Goal: Transaction & Acquisition: Purchase product/service

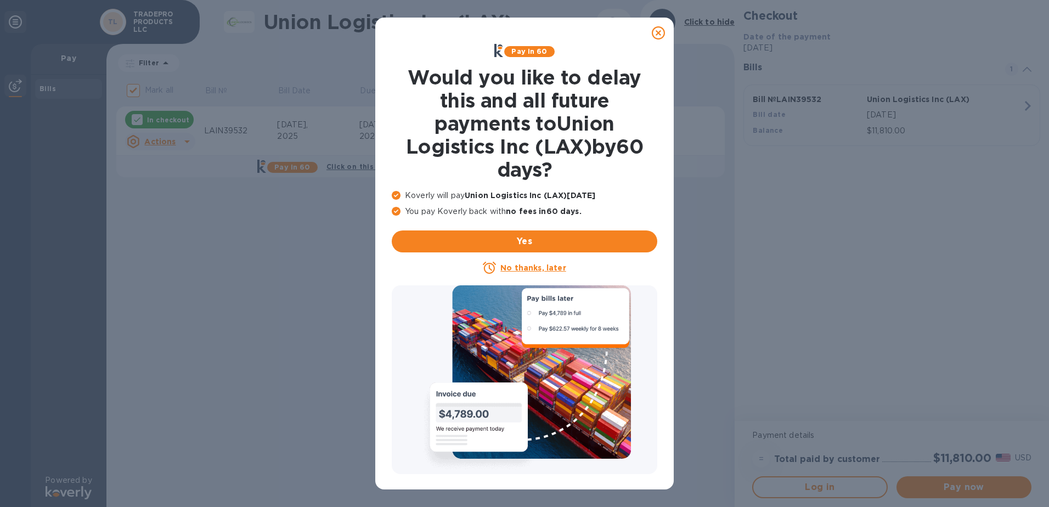
click at [656, 29] on icon at bounding box center [658, 32] width 13 height 13
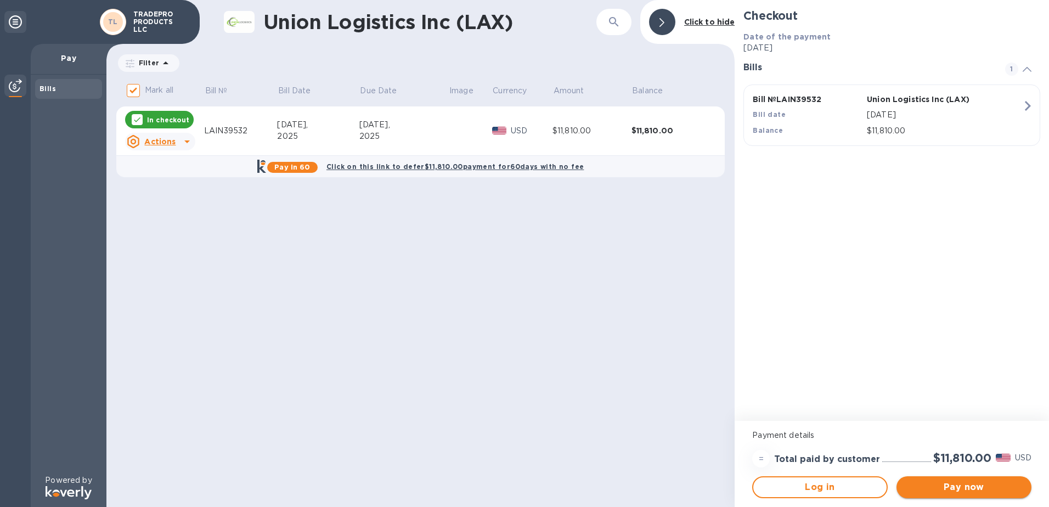
click at [950, 491] on span "Pay now" at bounding box center [963, 487] width 117 height 13
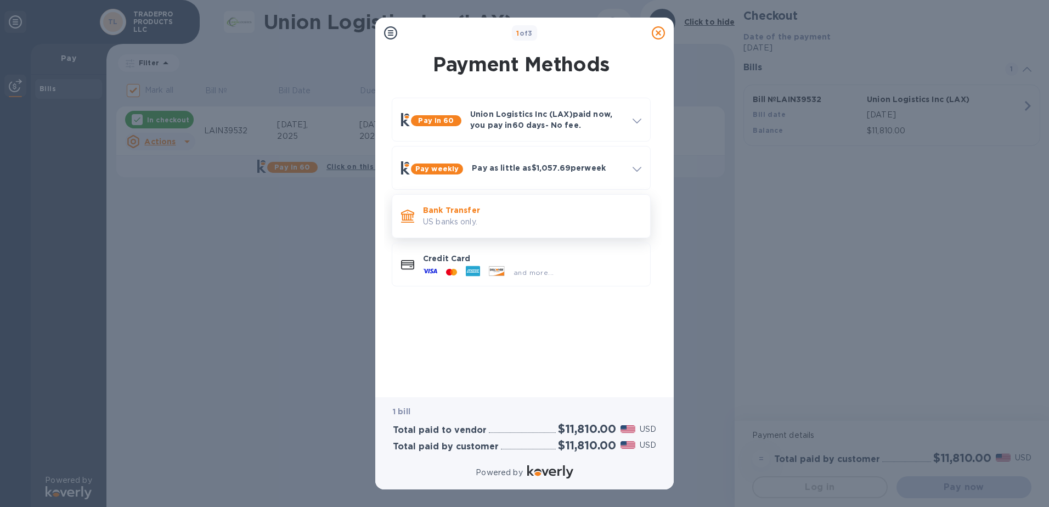
click at [476, 220] on p "US banks only." at bounding box center [532, 222] width 218 height 12
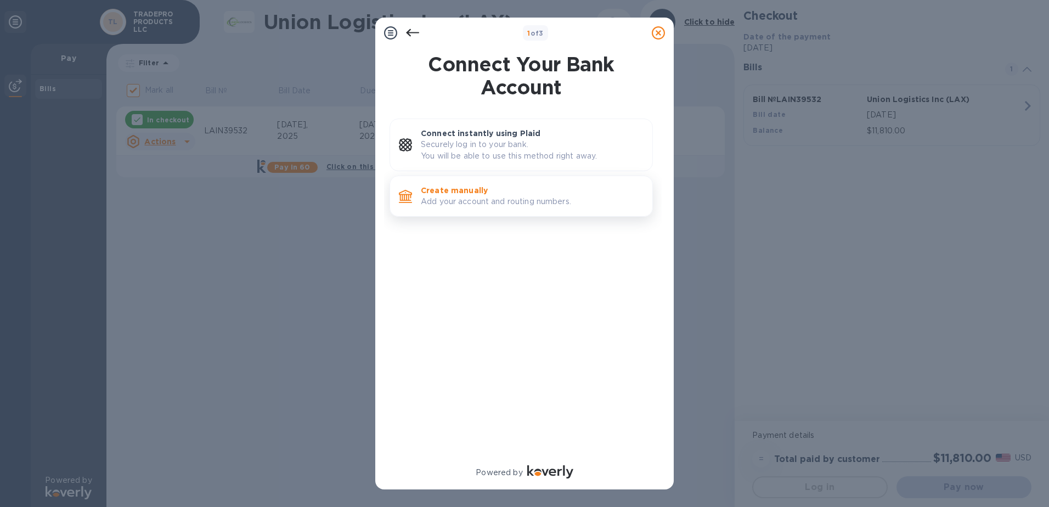
click at [494, 205] on p "Add your account and routing numbers." at bounding box center [532, 202] width 223 height 12
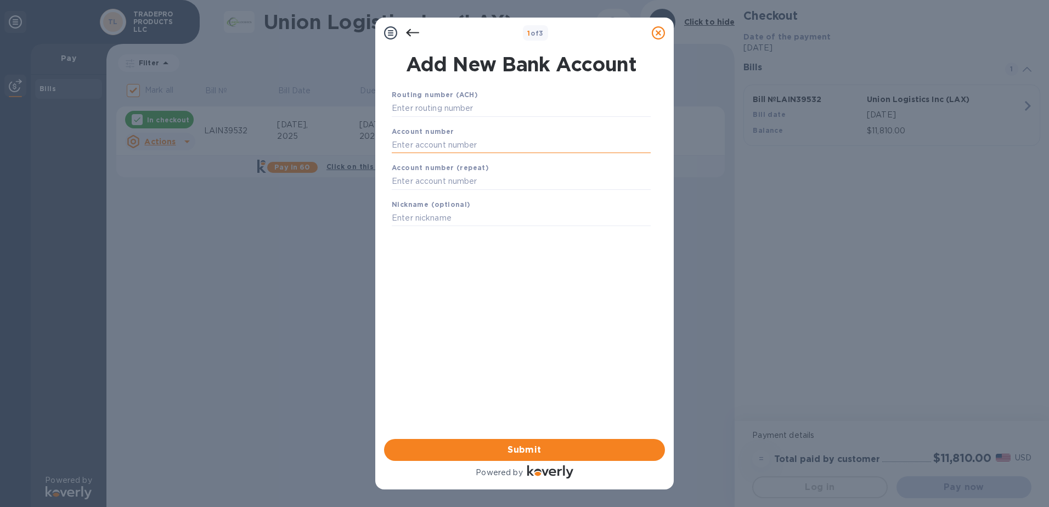
click at [446, 142] on input "text" at bounding box center [521, 145] width 259 height 16
paste input "0709911068"
type input "0709911068"
click at [423, 179] on input "text" at bounding box center [521, 181] width 259 height 16
paste input "0709911068"
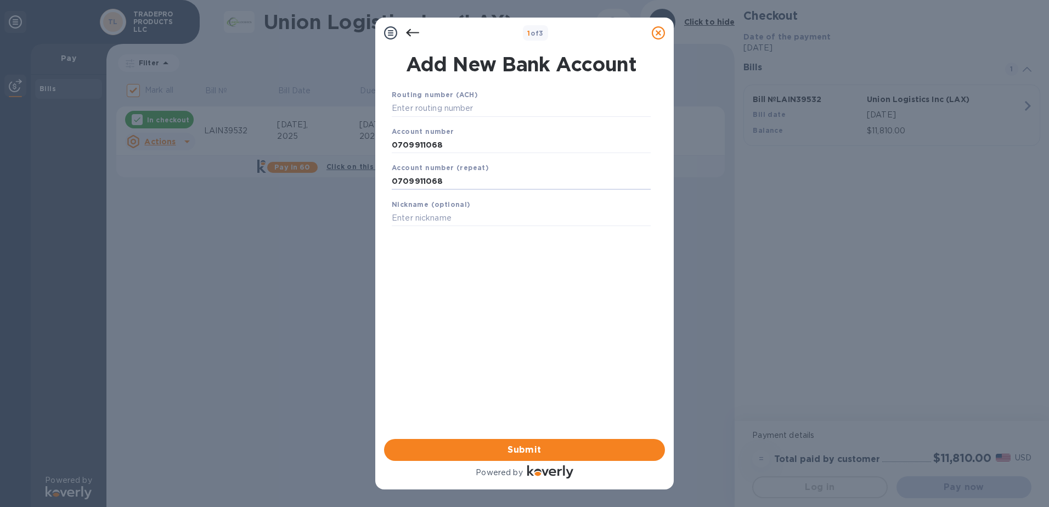
type input "0709911068"
click at [418, 218] on input "text" at bounding box center [521, 218] width 259 height 16
paste input "TRADEPRO"
type input "TRADEPRO"
click at [441, 105] on input "text" at bounding box center [521, 108] width 259 height 16
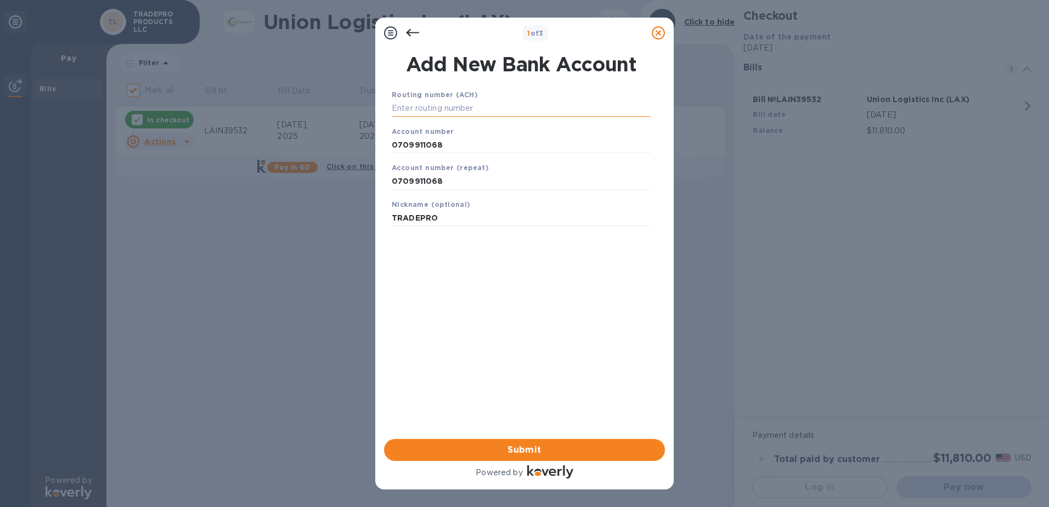
paste input "267090594"
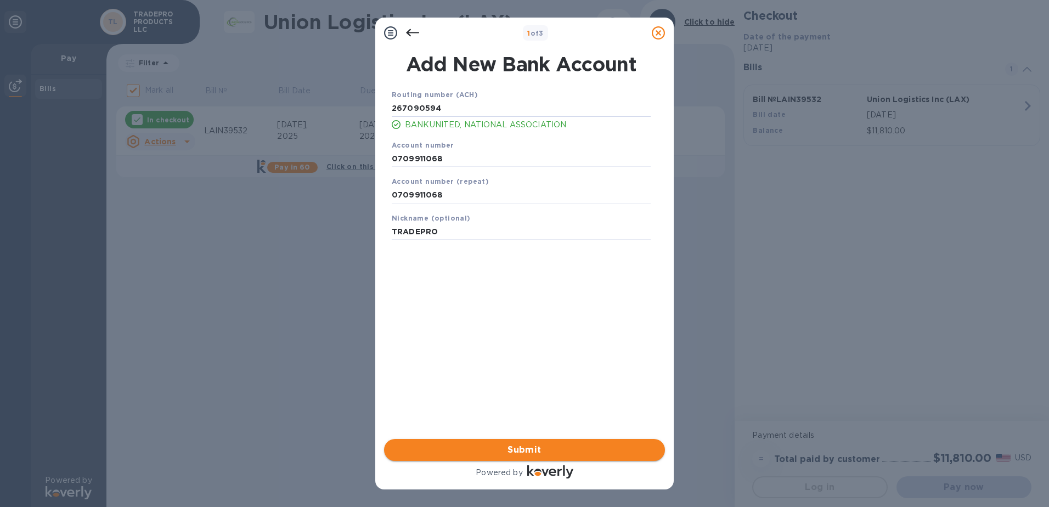
type input "267090594"
click at [520, 445] on span "Submit" at bounding box center [524, 449] width 263 height 13
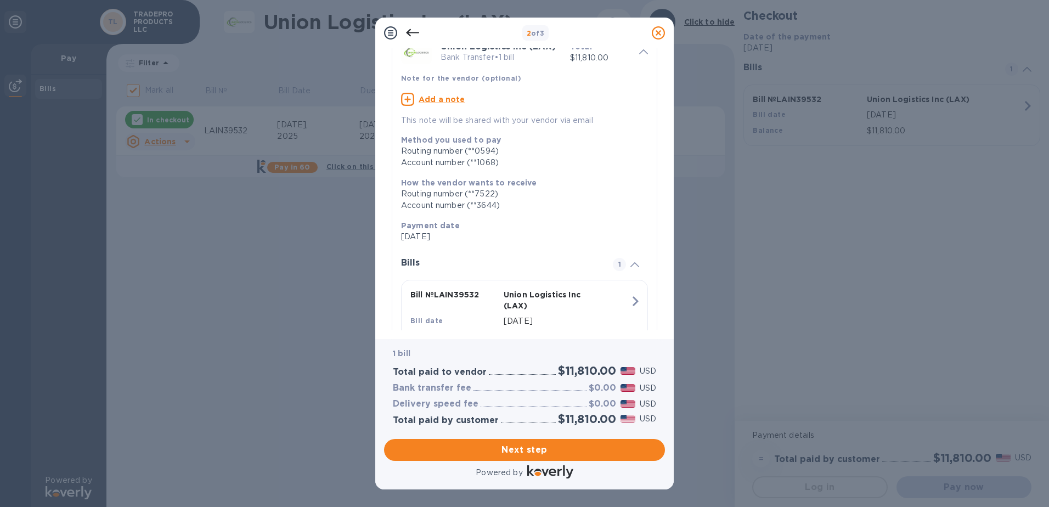
scroll to position [105, 0]
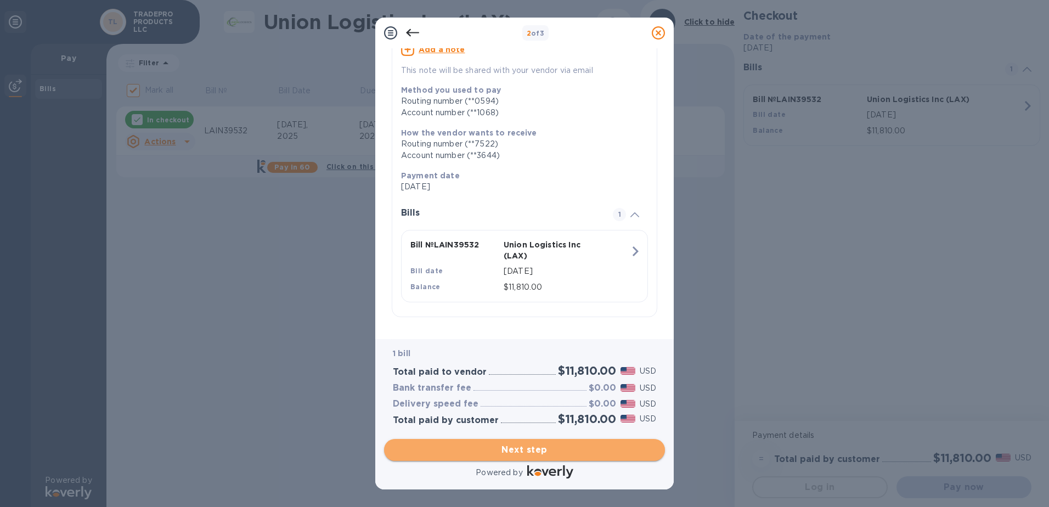
click at [533, 449] on span "Next step" at bounding box center [524, 449] width 263 height 13
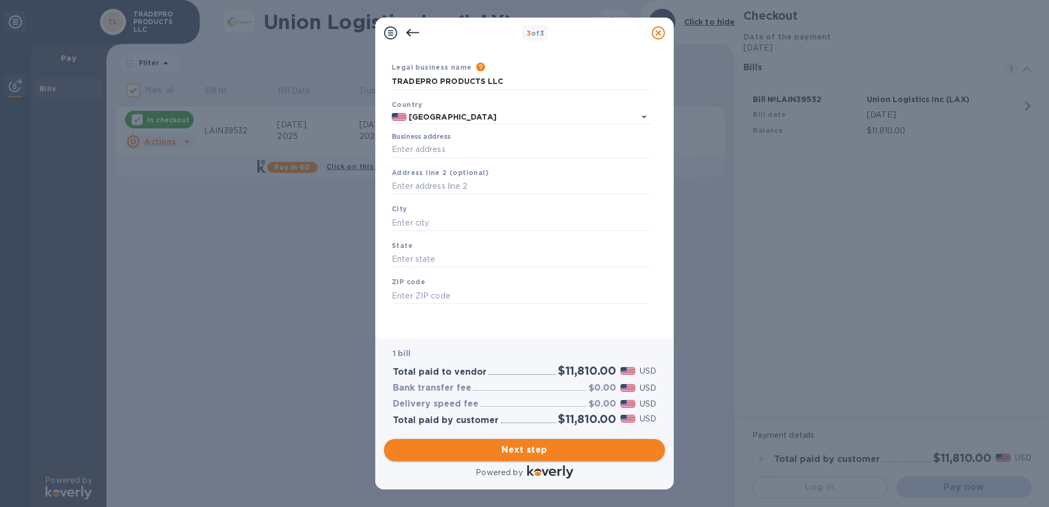
click at [504, 445] on span "Next step" at bounding box center [524, 449] width 263 height 13
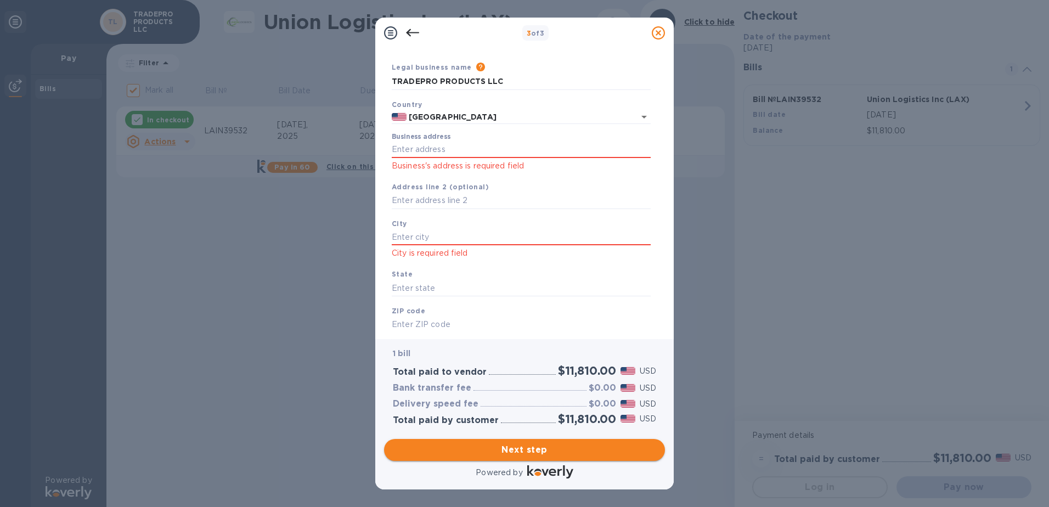
scroll to position [73, 0]
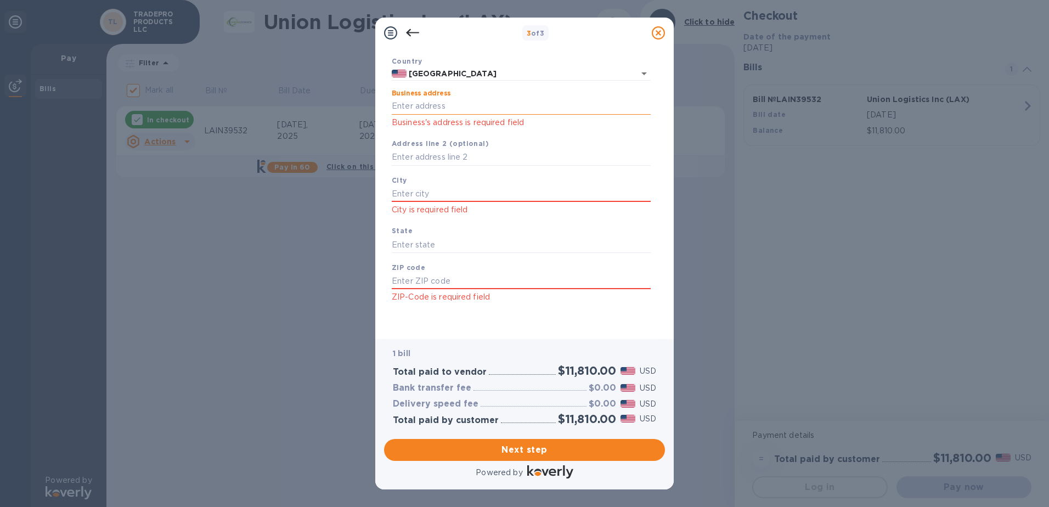
click at [426, 106] on input "Business address" at bounding box center [521, 106] width 259 height 16
type input "[STREET_ADDRESS]"
type input "[GEOGRAPHIC_DATA]"
type input "FL"
type input "33181"
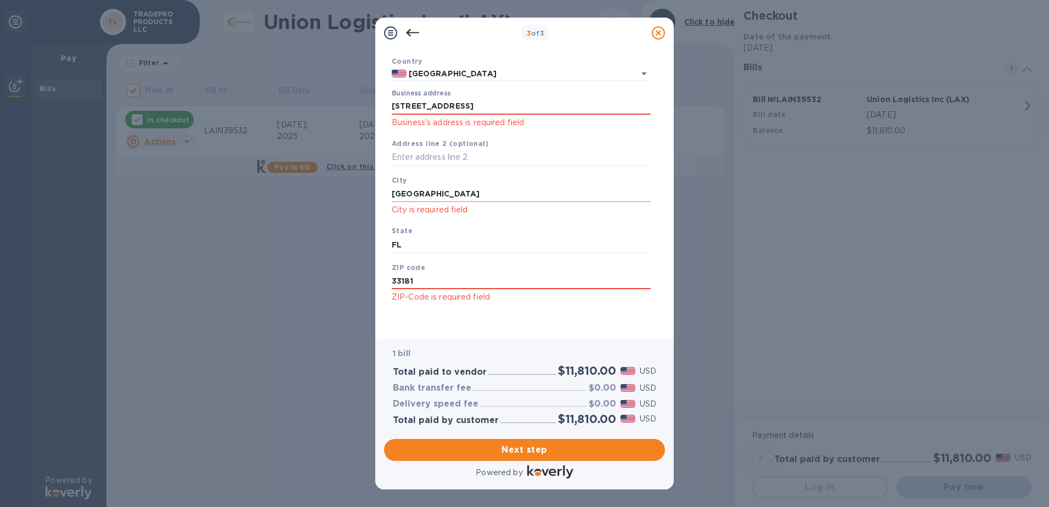
click at [459, 197] on input "[GEOGRAPHIC_DATA]" at bounding box center [521, 193] width 259 height 16
click at [443, 160] on input "text" at bounding box center [521, 157] width 259 height 16
type input "100"
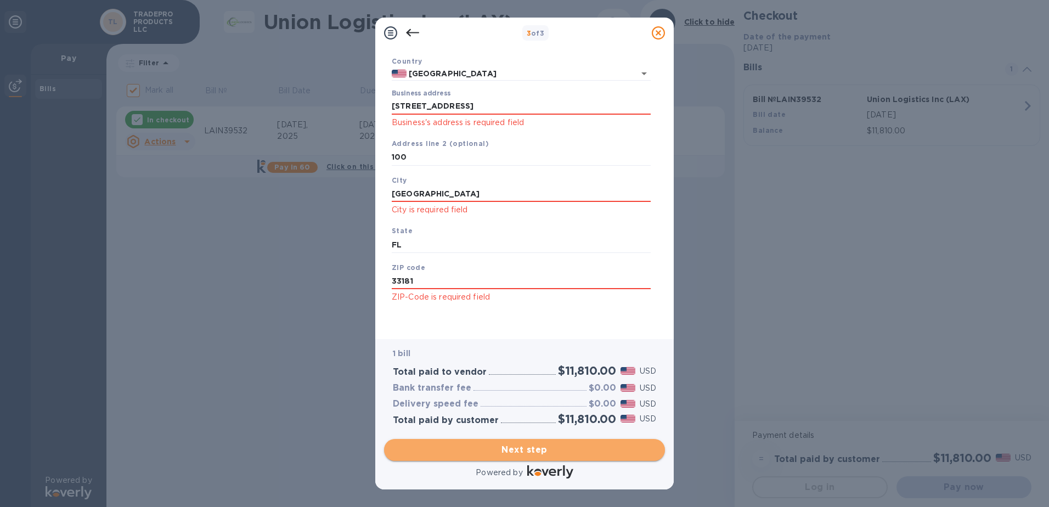
click at [534, 441] on button "Next step" at bounding box center [524, 450] width 281 height 22
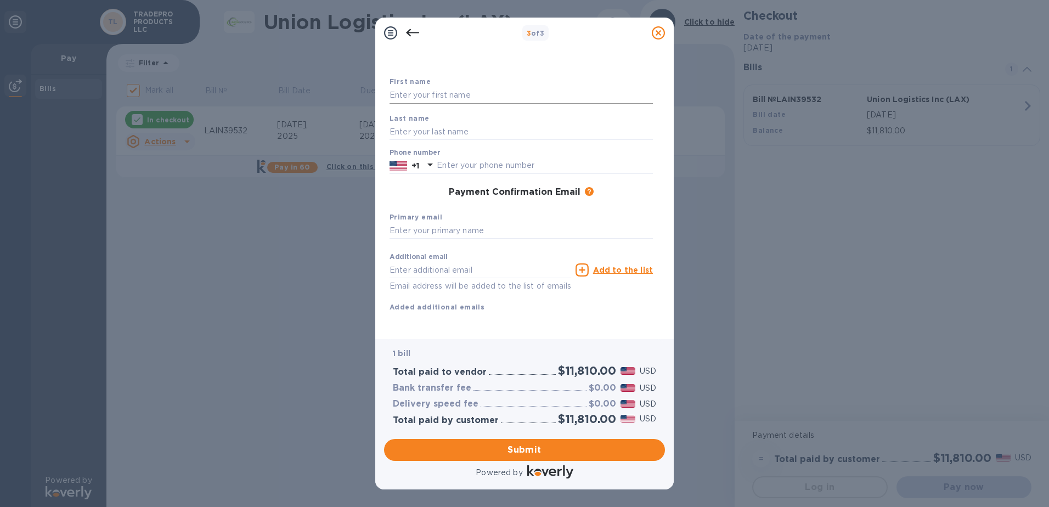
click at [424, 87] on input "text" at bounding box center [521, 95] width 263 height 16
type input "TRADEPRO"
click at [494, 223] on input "text" at bounding box center [521, 231] width 263 height 16
type input "[PERSON_NAME][EMAIL_ADDRESS][DOMAIN_NAME]"
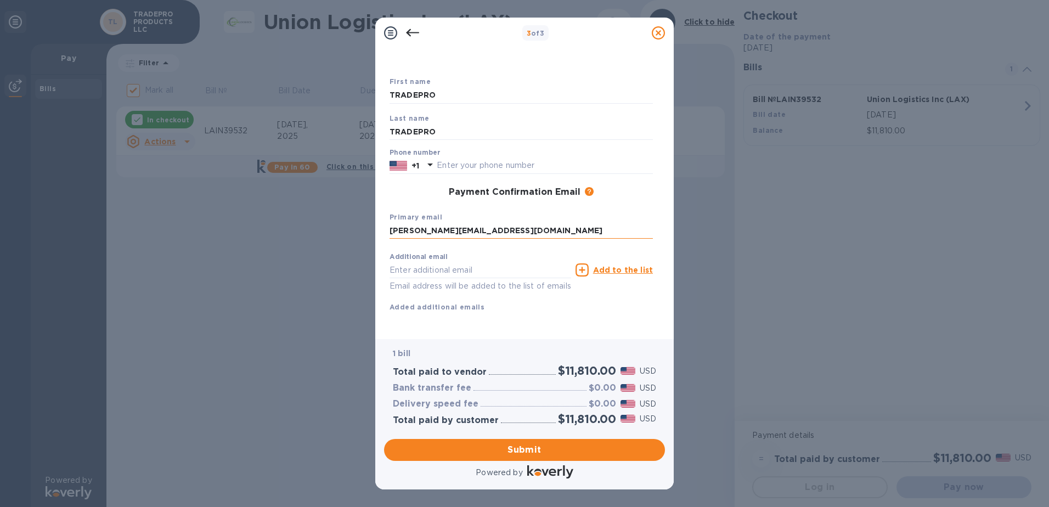
type input "3058922800"
type input "[PERSON_NAME][EMAIL_ADDRESS][DOMAIN_NAME]"
drag, startPoint x: 479, startPoint y: 257, endPoint x: 368, endPoint y: 260, distance: 110.9
click at [368, 260] on div "3 of 3 Payment Contact Information First name TRADEPRO Last name TRADEPRO Phone…" at bounding box center [524, 253] width 1049 height 507
click at [545, 459] on button "Submit" at bounding box center [524, 450] width 281 height 22
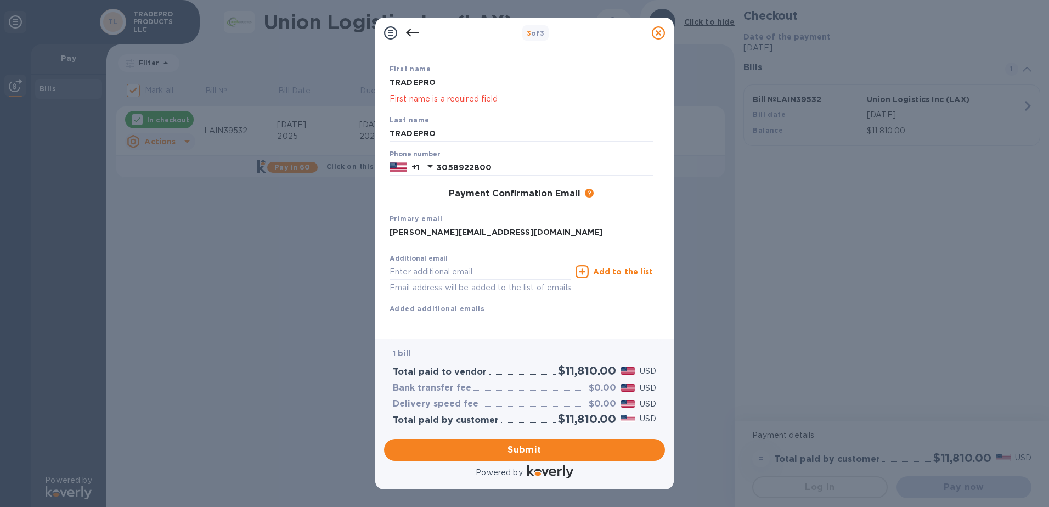
click at [449, 77] on input "TRADEPRO" at bounding box center [521, 83] width 263 height 16
type input "TRADEPRO"
click at [466, 64] on div "First name TRADEPRO First name is a required field" at bounding box center [521, 84] width 272 height 51
click at [449, 136] on input "TRADEPRO" at bounding box center [521, 134] width 263 height 16
drag, startPoint x: 447, startPoint y: 131, endPoint x: 378, endPoint y: 132, distance: 69.2
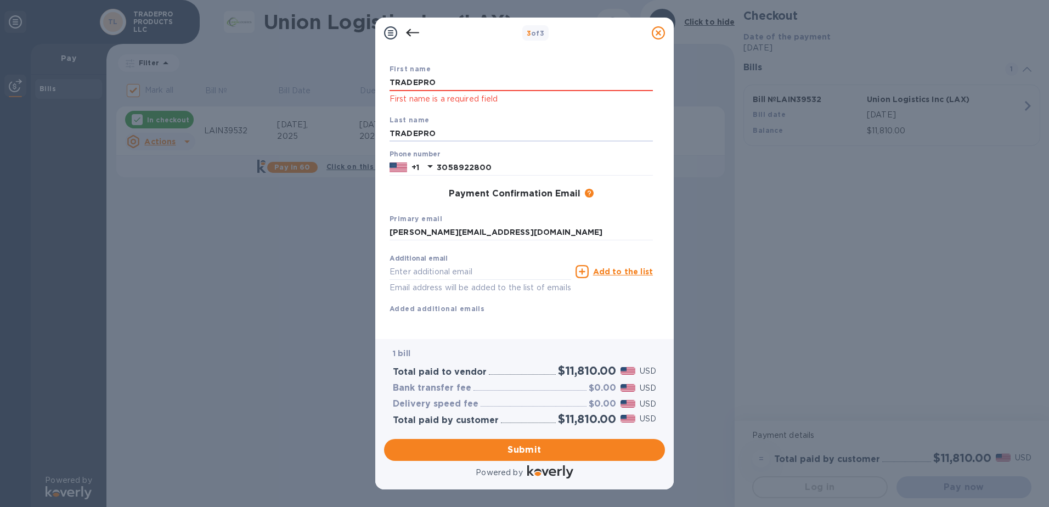
click at [378, 132] on div "Payment Contact Information First name TRADEPRO First name is a required field …" at bounding box center [524, 193] width 299 height 291
type input "o"
type input "inc"
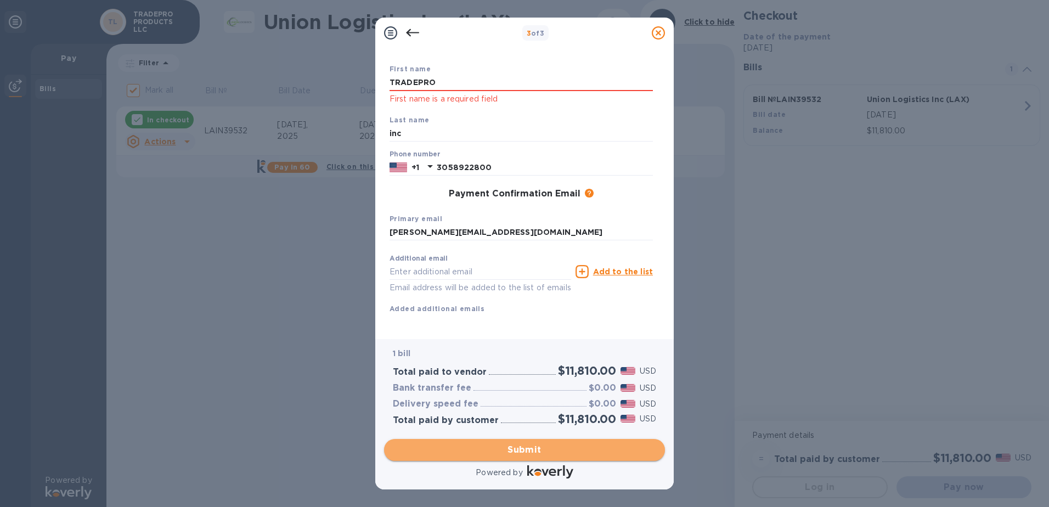
click at [499, 451] on span "Submit" at bounding box center [524, 449] width 263 height 13
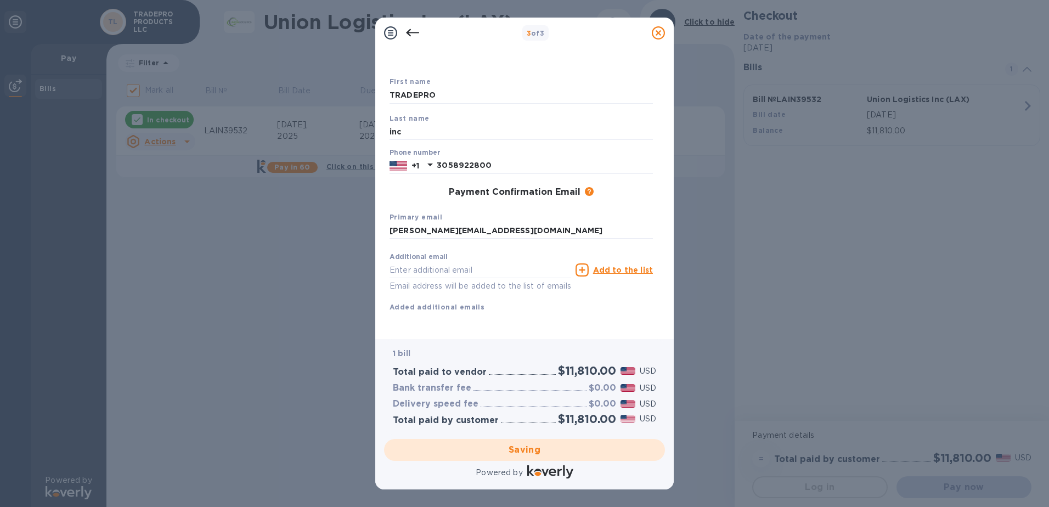
checkbox input "false"
